Goal: Contribute content: Contribute content

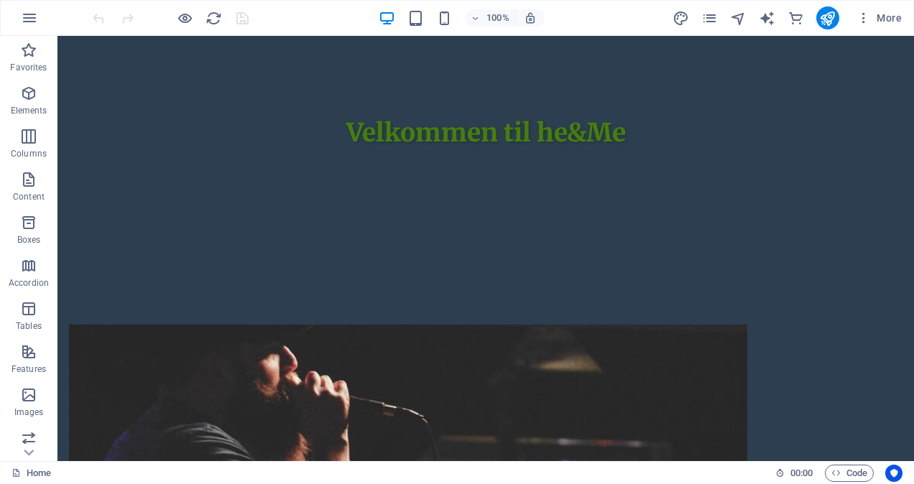
scroll to position [434, 0]
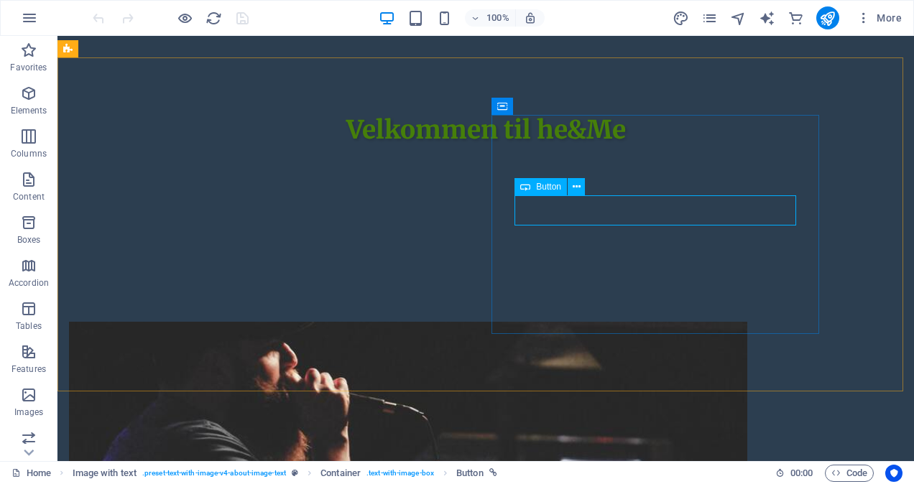
click at [539, 189] on span "Button" at bounding box center [548, 187] width 25 height 9
click at [540, 191] on span "Button" at bounding box center [548, 187] width 25 height 9
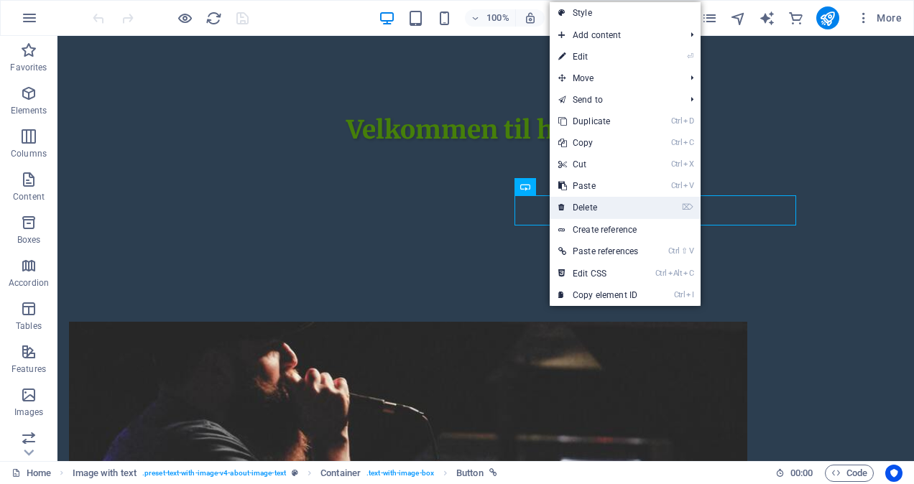
click at [585, 208] on link "⌦ Delete" at bounding box center [598, 208] width 97 height 22
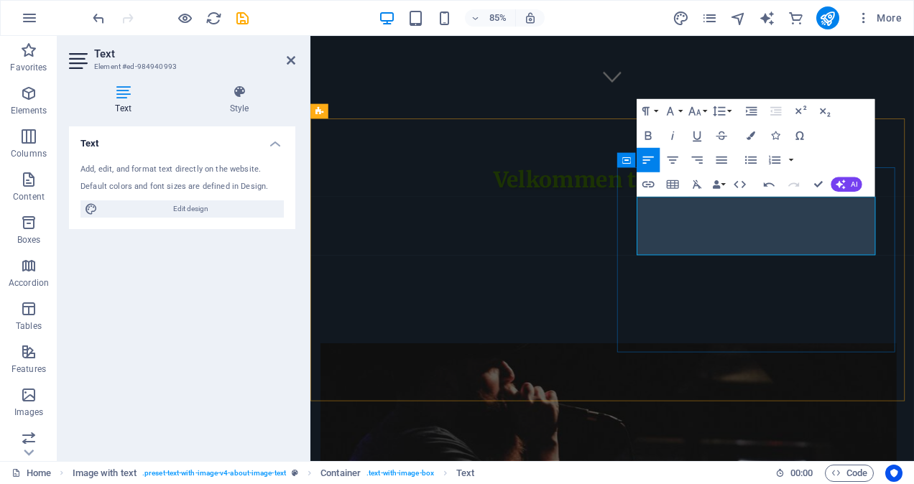
drag, startPoint x: 794, startPoint y: 282, endPoint x: 696, endPoint y: 231, distance: 110.6
copy p "he&Me er en jazzduo som forener vakker vokal og gitarspill. [PERSON_NAME] er vo…"
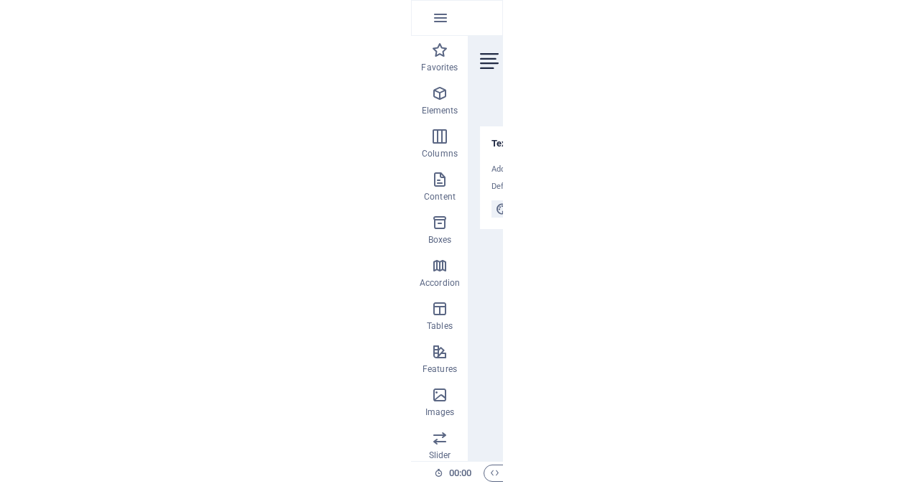
scroll to position [593, 0]
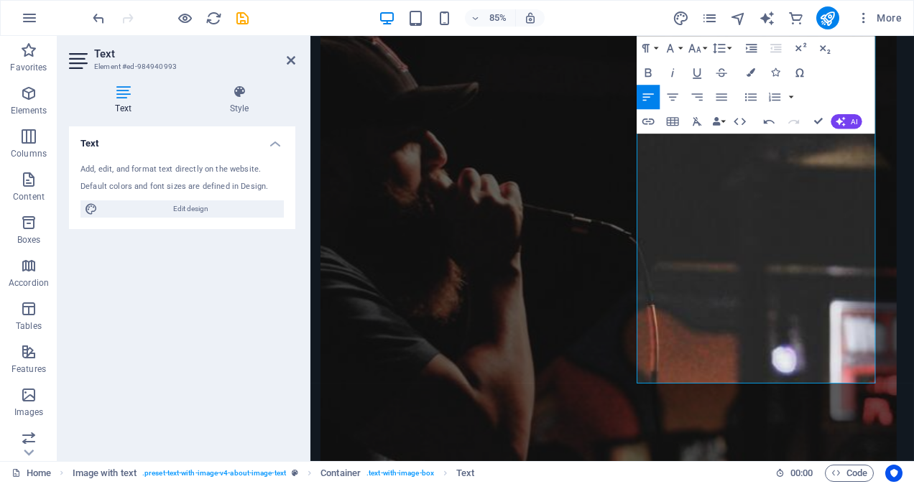
scroll to position [944, 0]
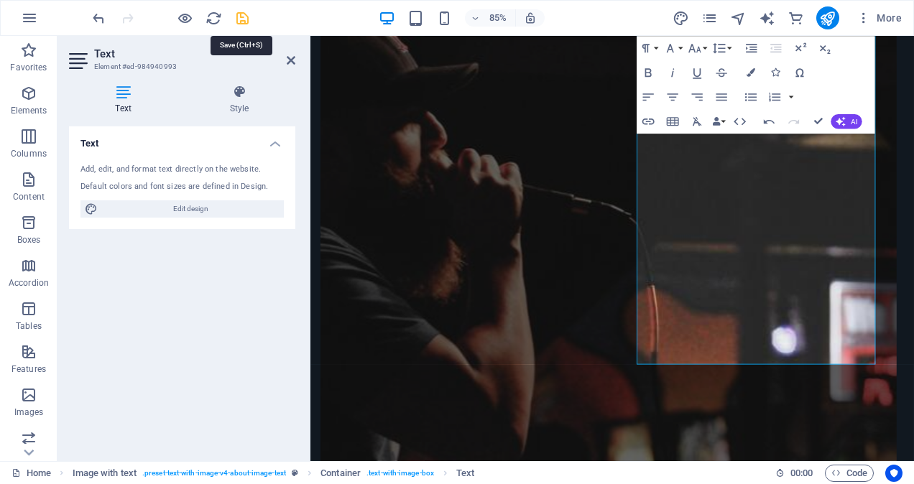
click at [243, 15] on icon "save" at bounding box center [242, 18] width 17 height 17
checkbox input "false"
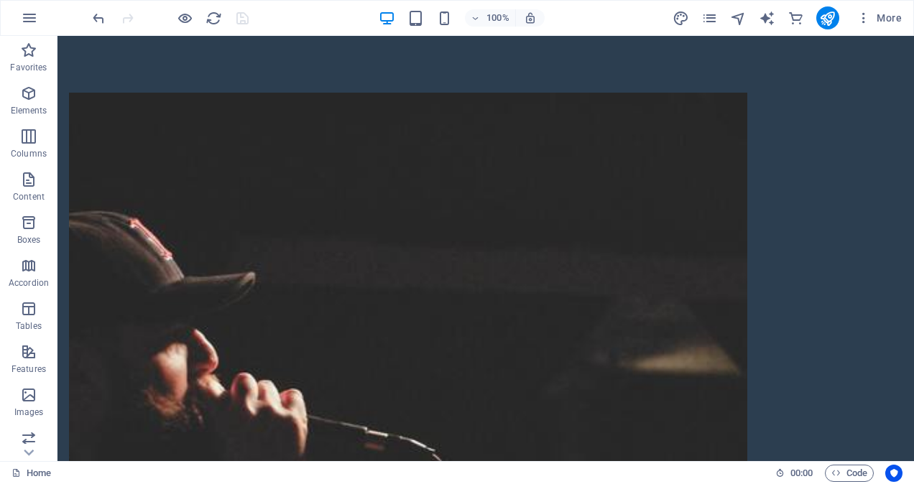
scroll to position [684, 0]
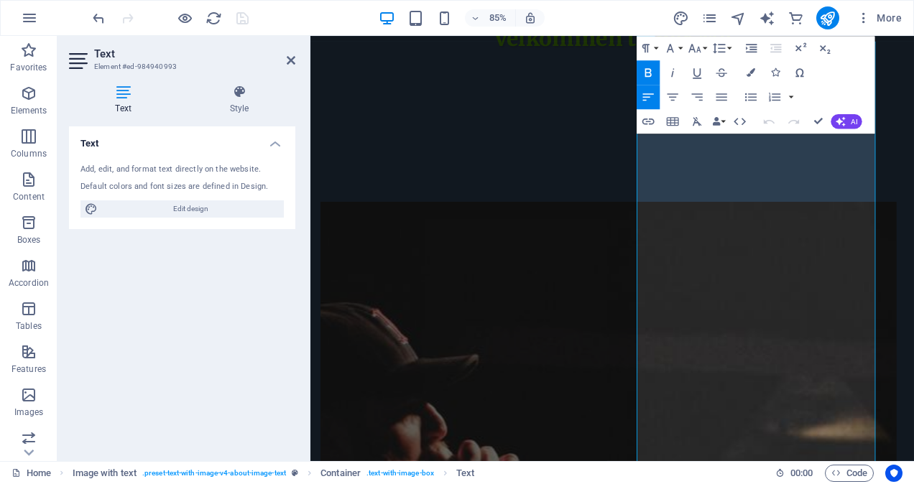
scroll to position [620, 0]
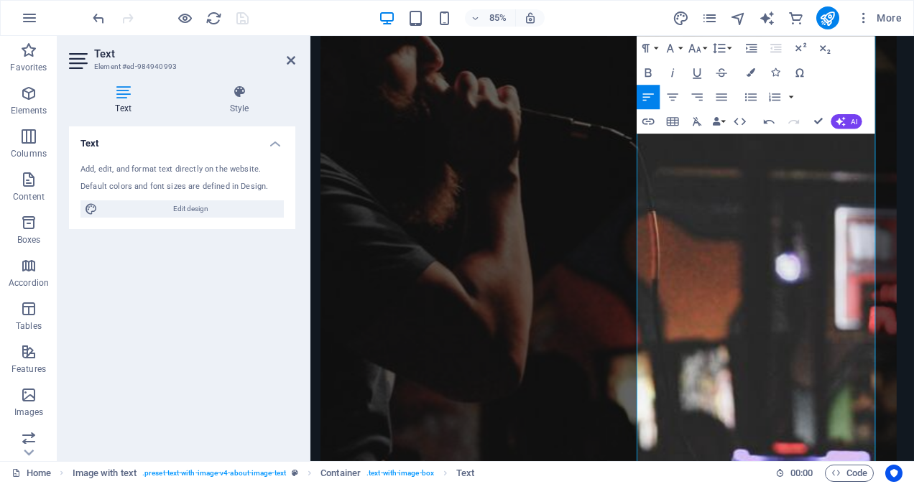
scroll to position [1182, 0]
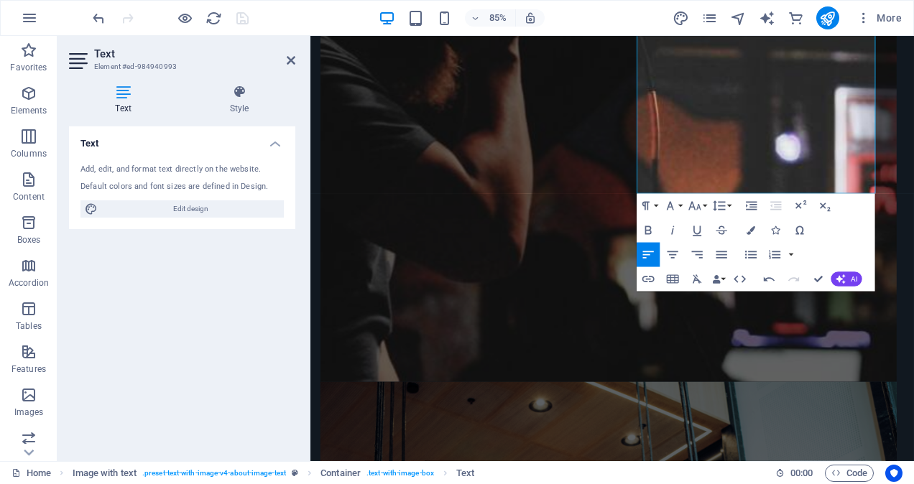
drag, startPoint x: 1013, startPoint y: 209, endPoint x: 1177, endPoint y: 300, distance: 187.6
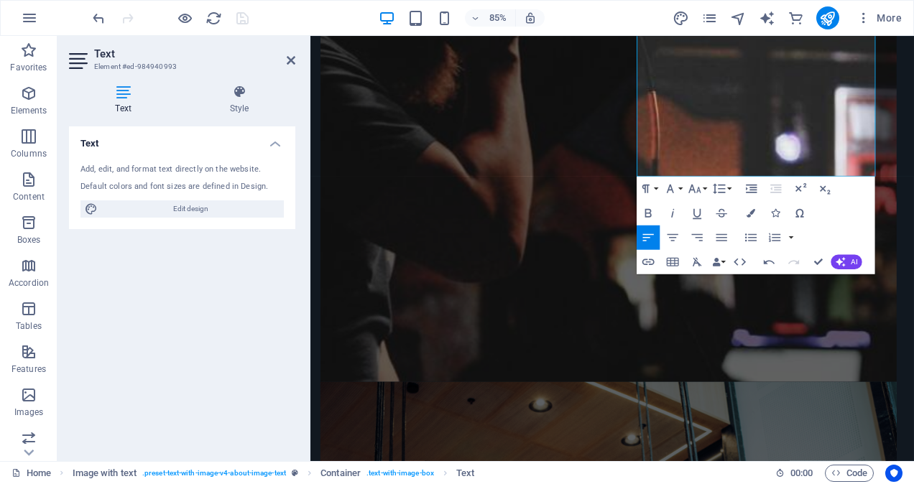
click at [240, 17] on div at bounding box center [170, 17] width 161 height 23
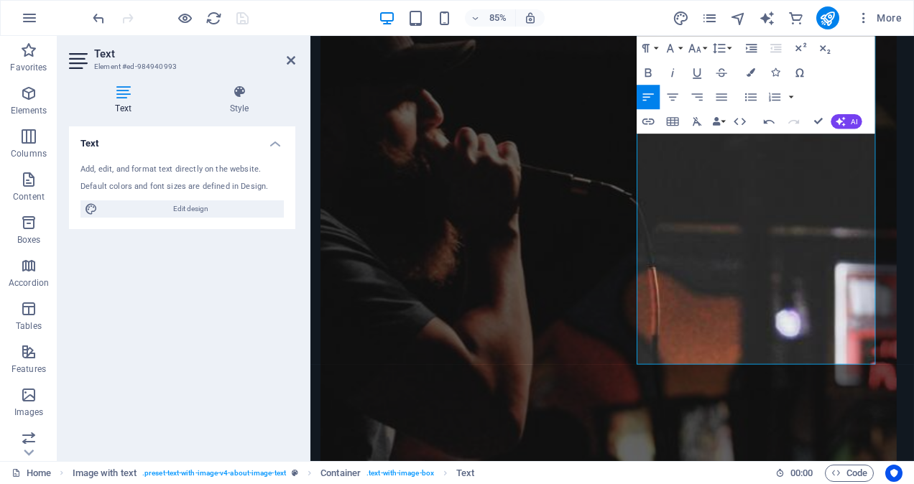
scroll to position [978, 0]
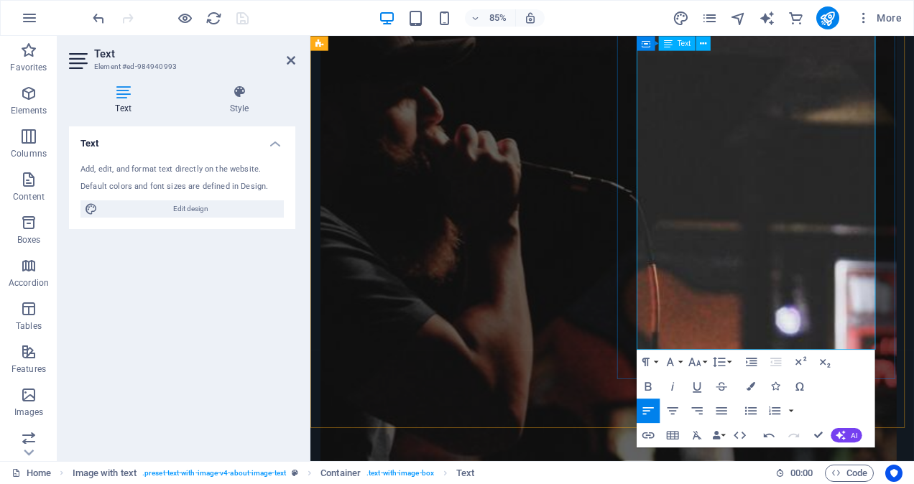
click at [243, 13] on div at bounding box center [170, 17] width 161 height 23
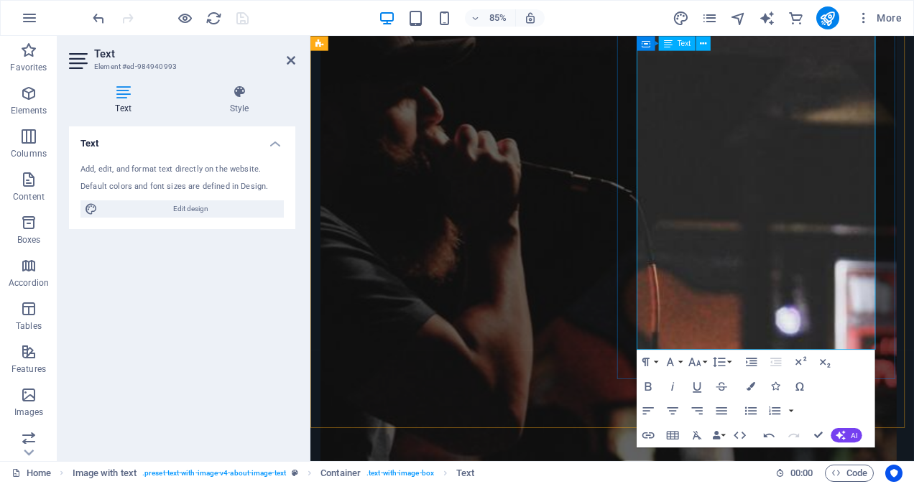
click at [670, 47] on icon at bounding box center [668, 43] width 9 height 14
click at [670, 40] on icon at bounding box center [668, 43] width 9 height 14
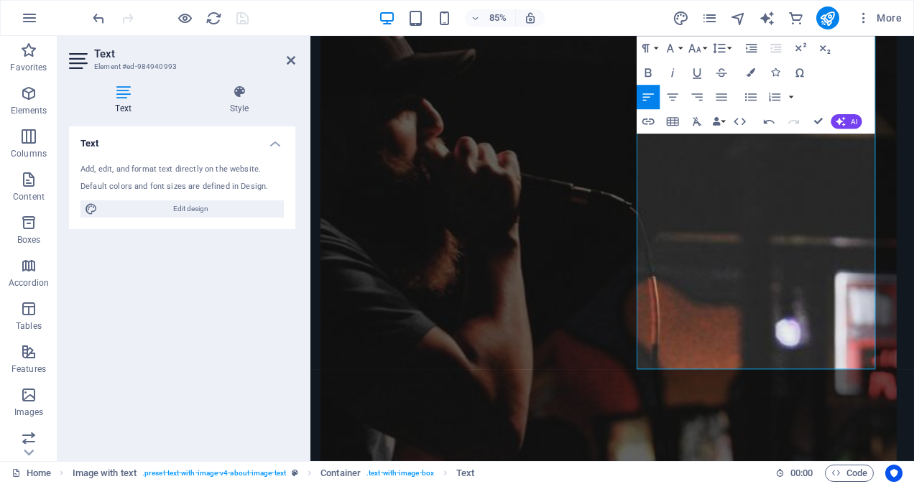
scroll to position [935, 0]
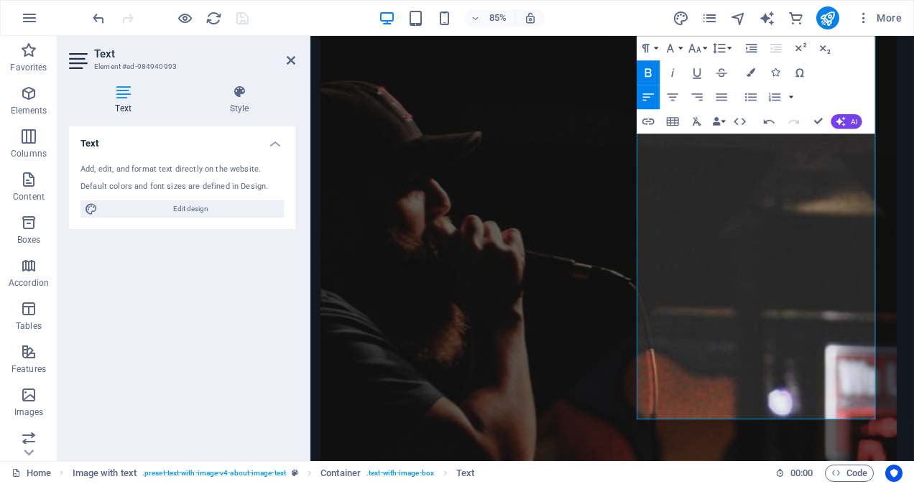
scroll to position [862, 0]
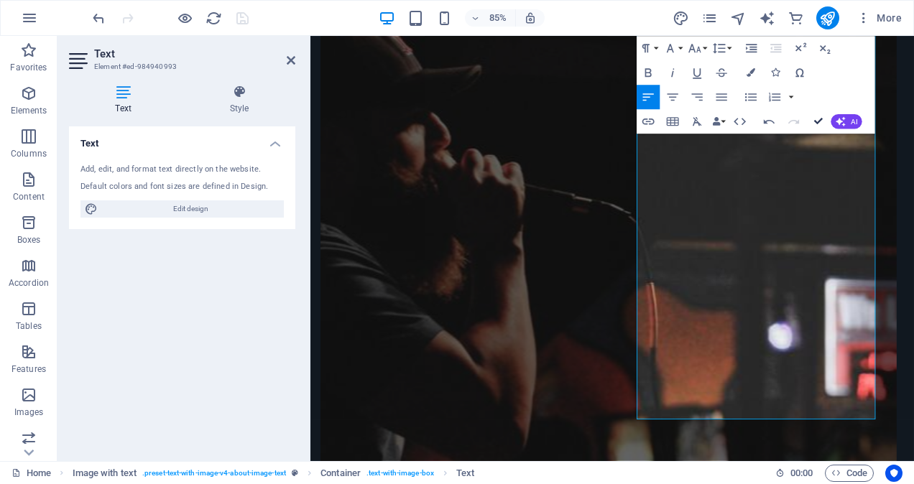
scroll to position [786, 0]
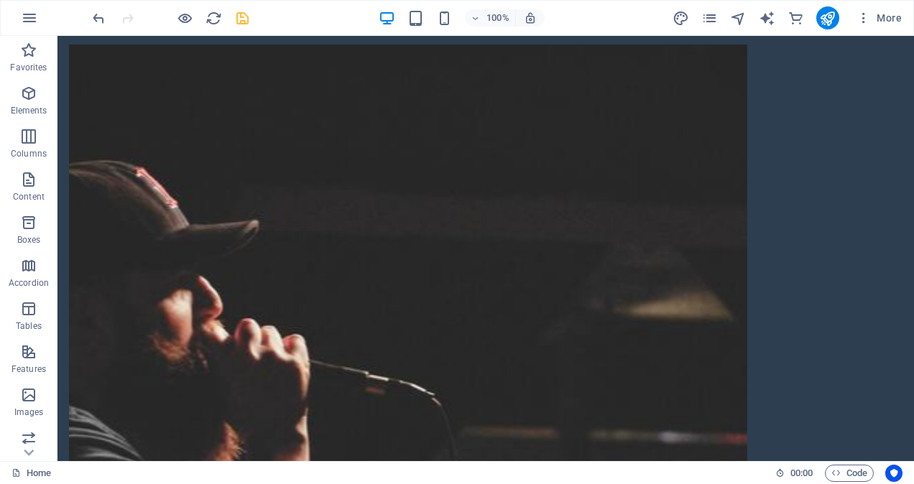
scroll to position [630, 0]
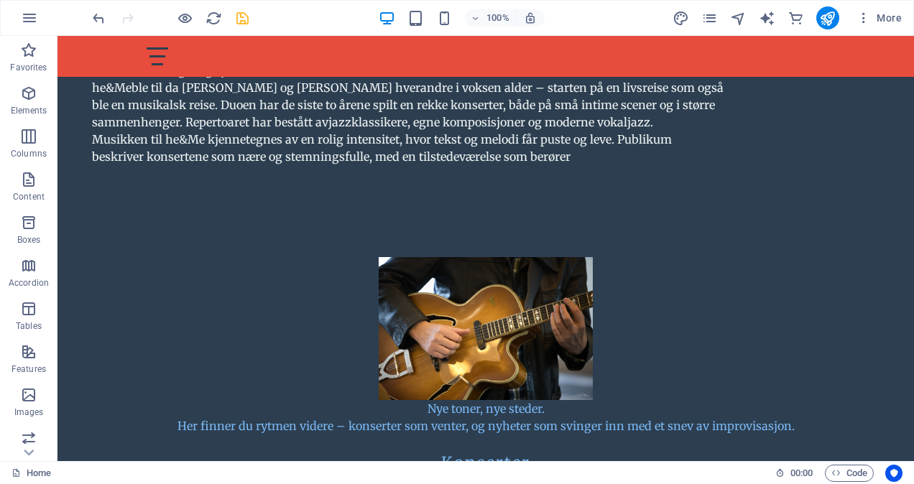
scroll to position [2253, 0]
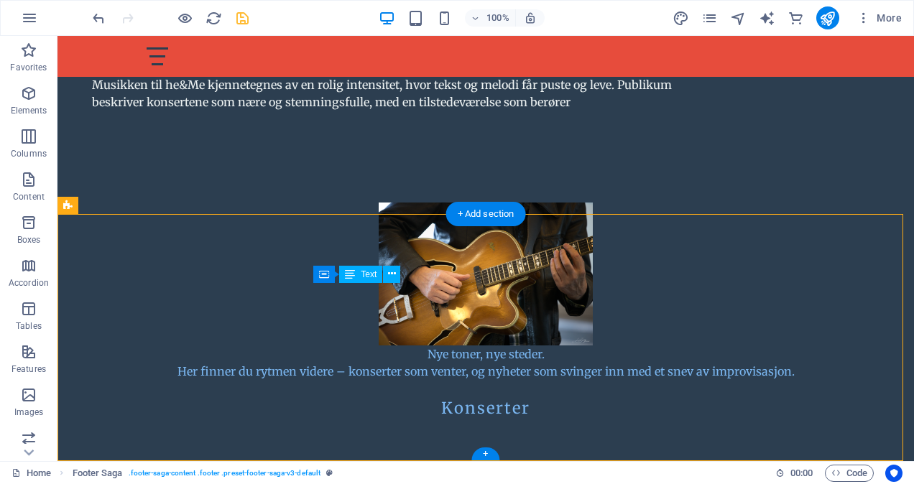
drag, startPoint x: 324, startPoint y: 307, endPoint x: 336, endPoint y: 312, distance: 12.6
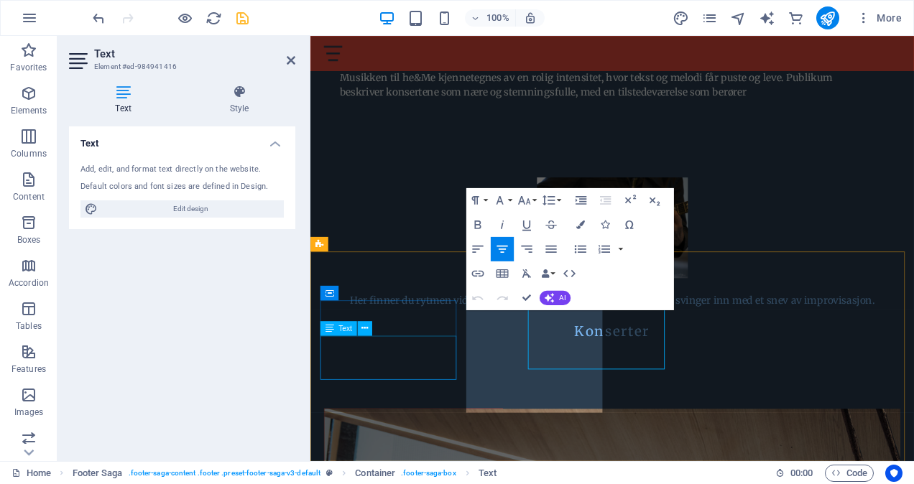
scroll to position [2228, 0]
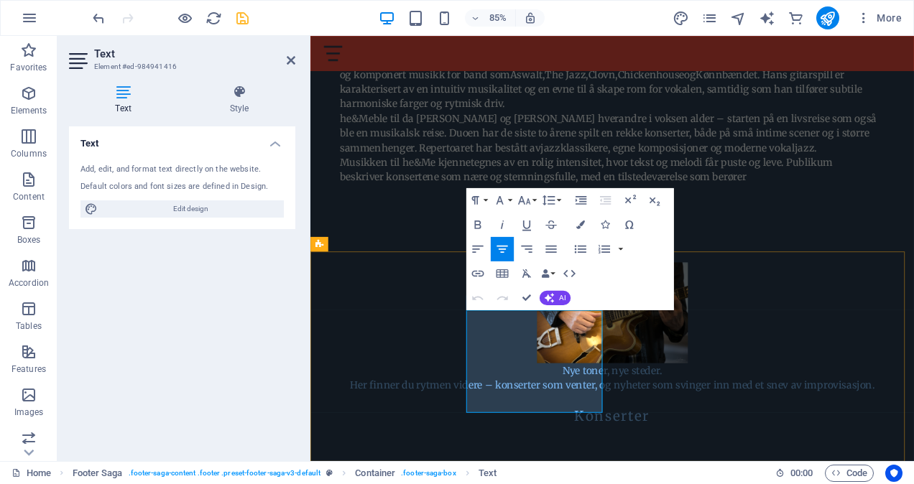
drag, startPoint x: 650, startPoint y: 464, endPoint x: 505, endPoint y: 382, distance: 167.1
copy div "Telefon: [PHONE_NUMBER] Marit 00 47 95 76 53 04 [PERSON_NAME] Email:"
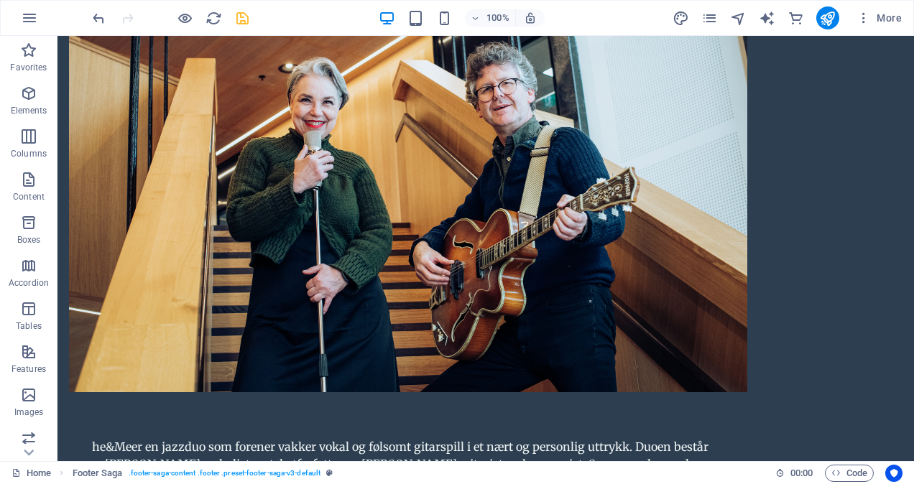
scroll to position [1581, 0]
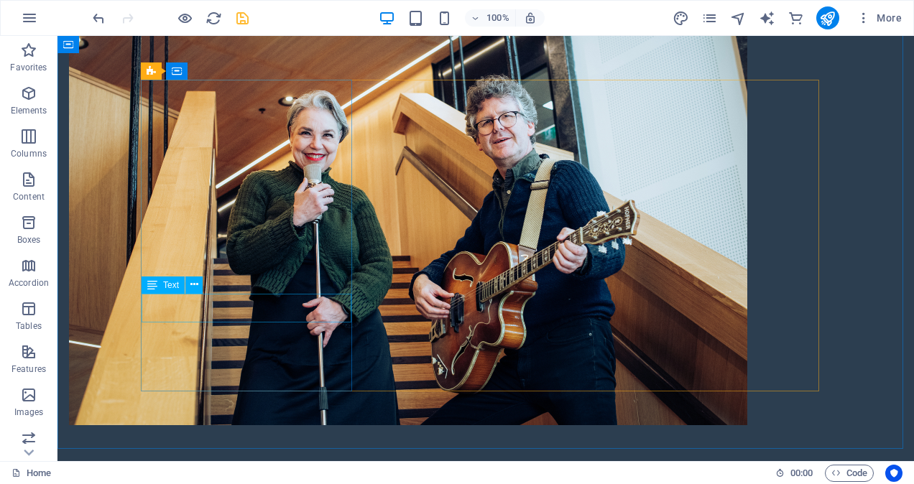
click at [167, 287] on span "Text" at bounding box center [171, 285] width 16 height 9
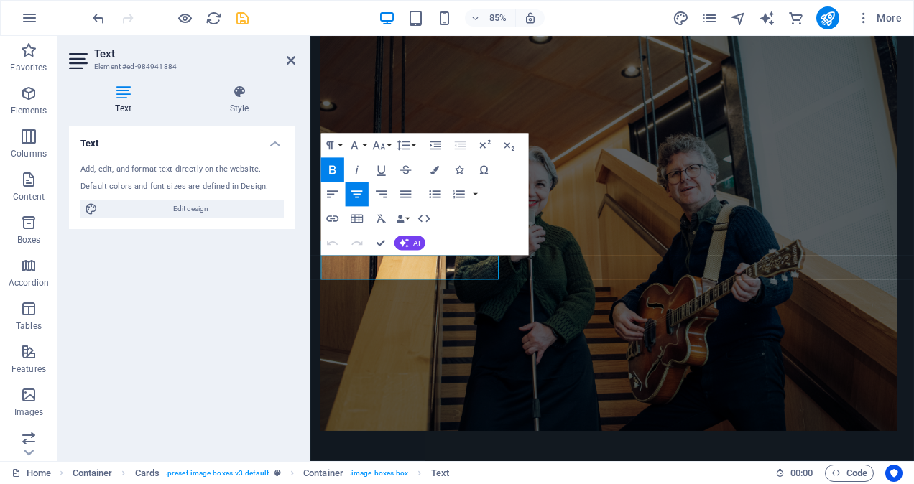
scroll to position [1632, 0]
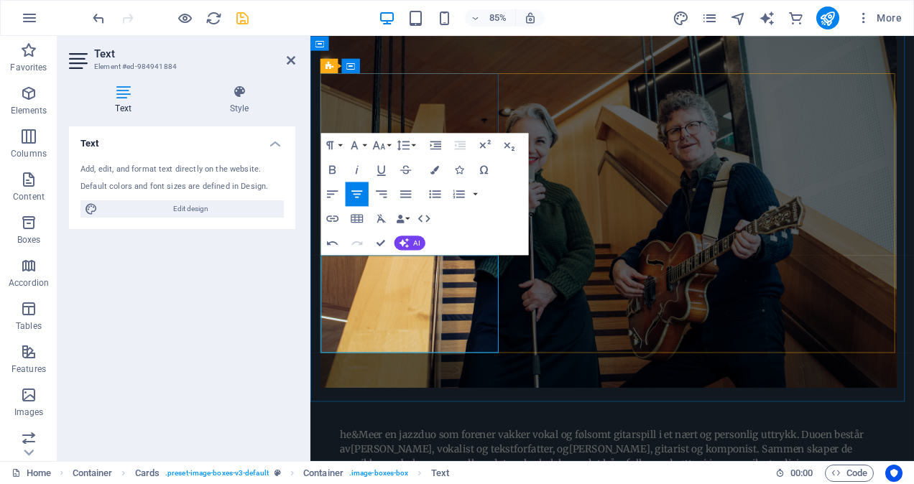
drag, startPoint x: 349, startPoint y: 303, endPoint x: 504, endPoint y: 359, distance: 164.8
click at [361, 193] on icon "button" at bounding box center [356, 194] width 14 height 14
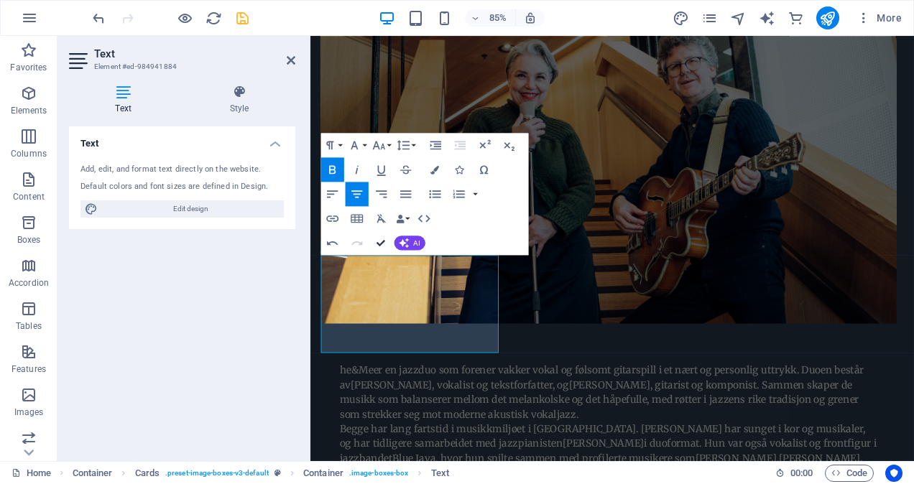
scroll to position [1581, 0]
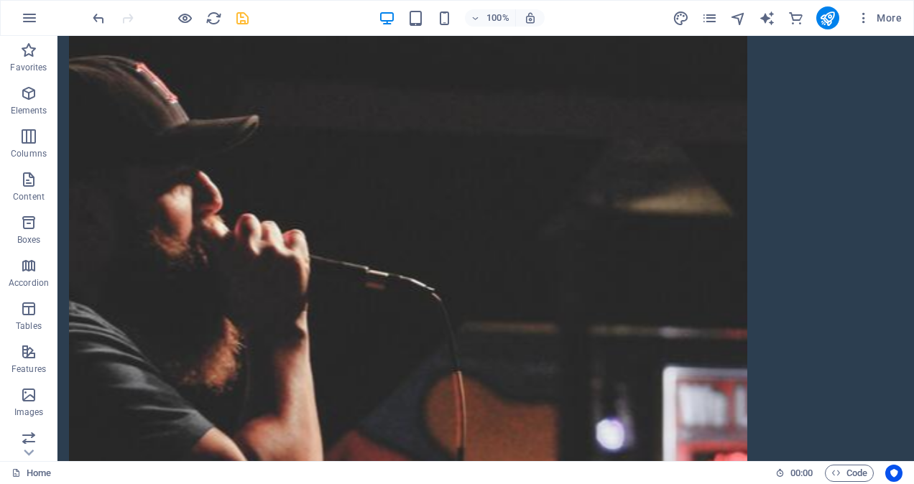
scroll to position [777, 0]
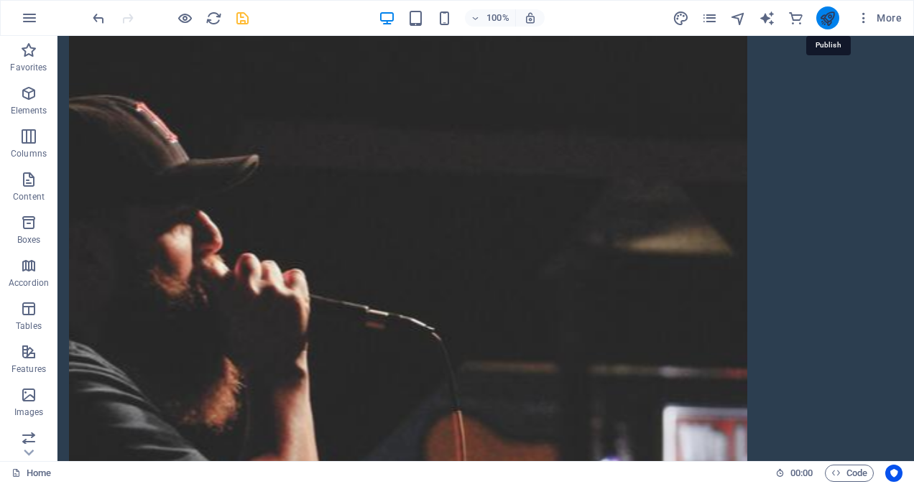
click at [827, 22] on icon "publish" at bounding box center [827, 18] width 17 height 17
click at [827, 20] on icon "publish" at bounding box center [827, 18] width 17 height 17
checkbox input "false"
